Goal: Browse casually

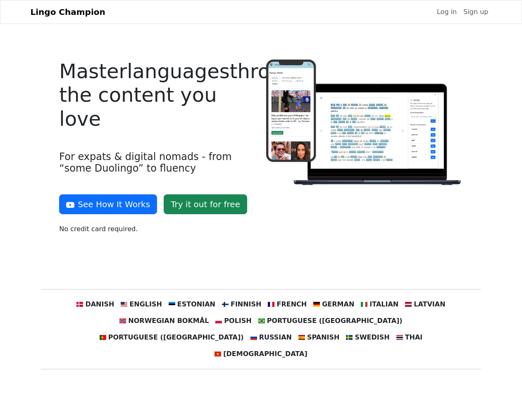
click at [261, 198] on div at bounding box center [364, 150] width 207 height 181
click at [105, 204] on button "See How It Works" at bounding box center [108, 204] width 98 height 20
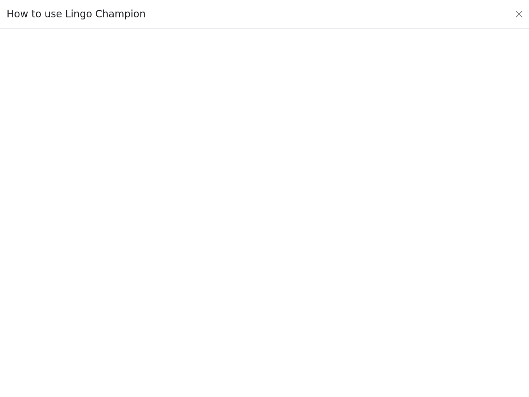
click at [152, 304] on div at bounding box center [264, 213] width 490 height 290
click at [197, 304] on div at bounding box center [264, 213] width 490 height 290
click at [243, 304] on div at bounding box center [264, 213] width 490 height 290
click at [284, 304] on div at bounding box center [264, 213] width 490 height 290
click at [327, 304] on div at bounding box center [264, 213] width 490 height 290
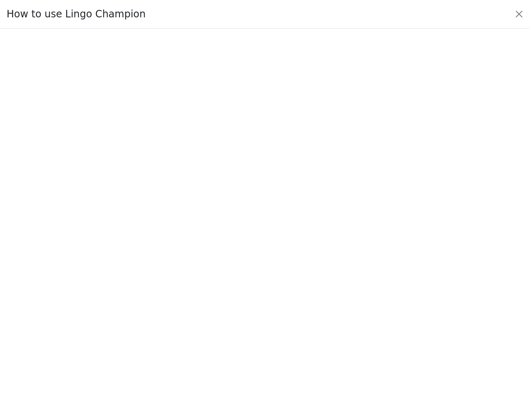
click at [369, 304] on div at bounding box center [264, 213] width 490 height 290
click at [411, 304] on div at bounding box center [264, 213] width 490 height 290
